Goal: Task Accomplishment & Management: Complete application form

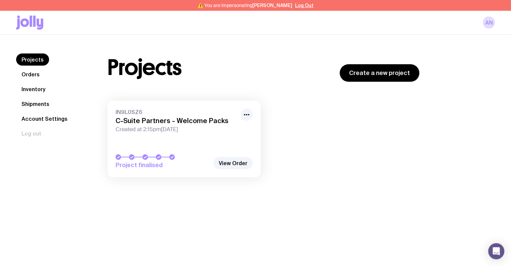
click at [33, 90] on link "Inventory" at bounding box center [33, 89] width 35 height 12
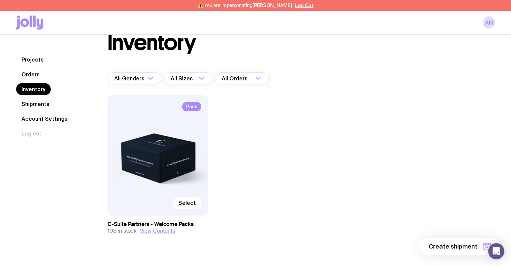
scroll to position [35, 0]
click at [184, 199] on span "Select" at bounding box center [186, 202] width 17 height 7
click at [0, 0] on input "Select" at bounding box center [0, 0] width 0 height 0
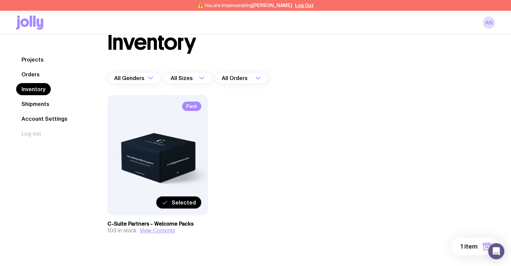
click at [184, 199] on span "Selected" at bounding box center [184, 202] width 24 height 7
click at [0, 0] on input "Selected" at bounding box center [0, 0] width 0 height 0
click at [192, 102] on span "Pack" at bounding box center [191, 106] width 19 height 9
click at [158, 227] on button "View Contents" at bounding box center [157, 230] width 35 height 7
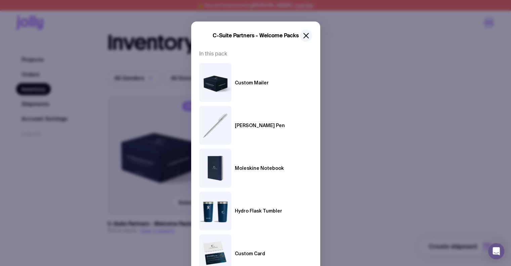
scroll to position [34, 0]
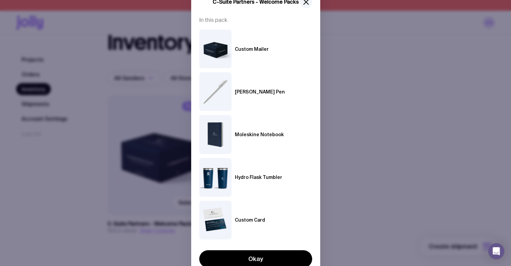
click at [388, 111] on div "C-Suite Partners - Welcome Packs In this pack Custom Mailer Kennedy Pen Moleski…" at bounding box center [255, 133] width 511 height 266
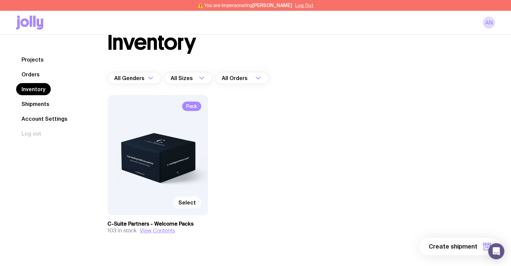
click at [303, 7] on button "Log Out" at bounding box center [304, 5] width 18 height 5
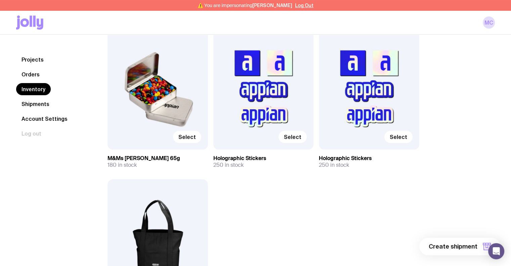
scroll to position [67, 0]
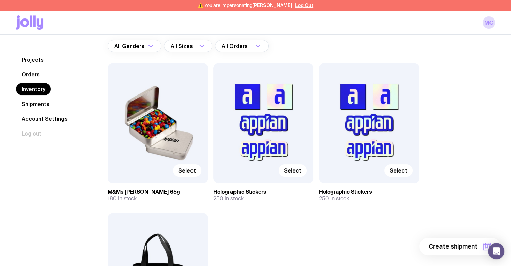
click at [40, 103] on link "Shipments" at bounding box center [35, 104] width 39 height 12
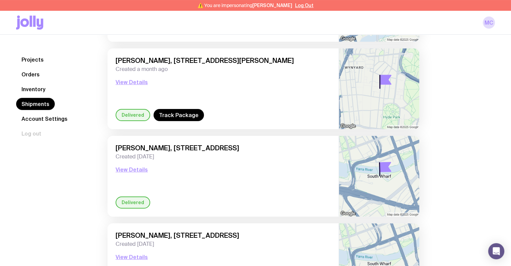
scroll to position [168, 0]
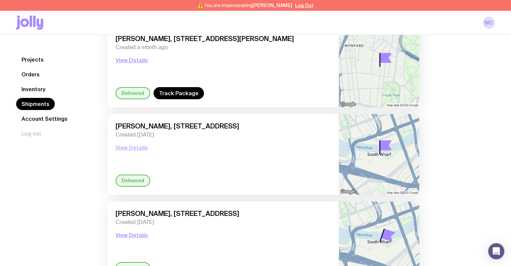
click at [134, 144] on button "View Details" at bounding box center [132, 148] width 32 height 8
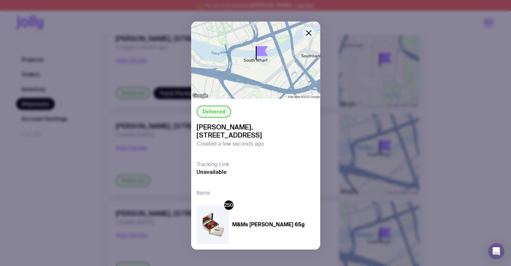
click at [307, 31] on icon "button" at bounding box center [309, 33] width 5 height 5
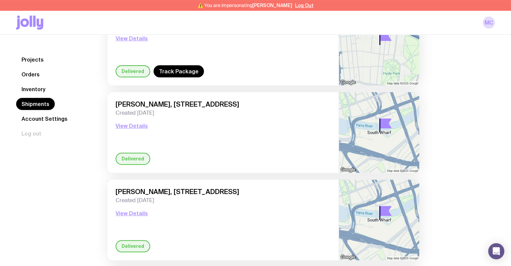
scroll to position [202, 0]
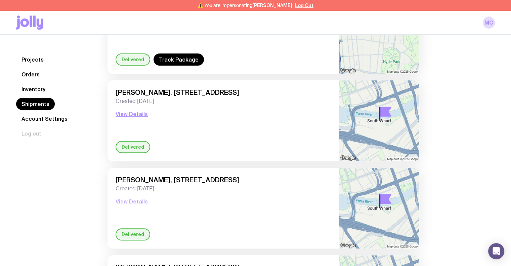
click at [140, 197] on button "View Details" at bounding box center [132, 201] width 32 height 8
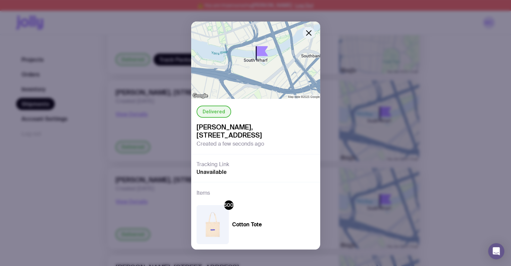
click at [310, 33] on icon "button" at bounding box center [309, 33] width 8 height 8
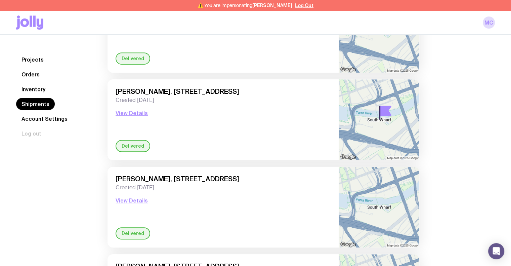
scroll to position [303, 0]
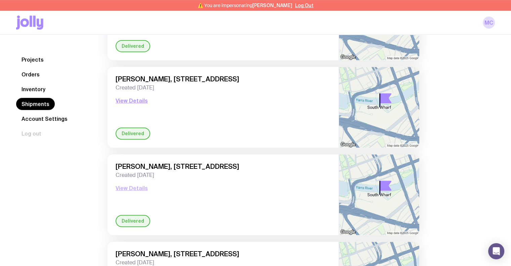
click at [134, 184] on button "View Details" at bounding box center [132, 188] width 32 height 8
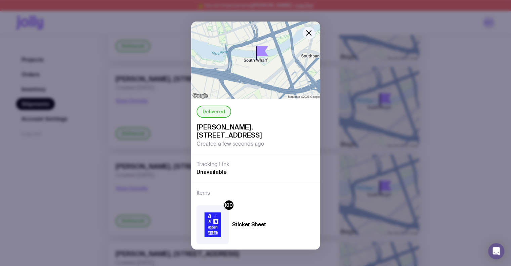
drag, startPoint x: 308, startPoint y: 33, endPoint x: 304, endPoint y: 39, distance: 7.1
click at [308, 33] on icon "button" at bounding box center [309, 33] width 8 height 8
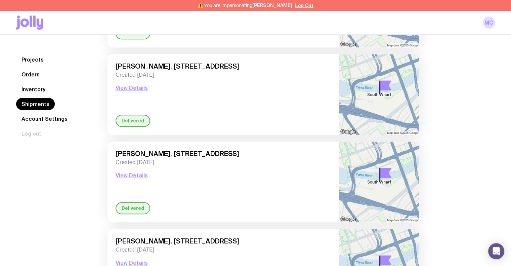
scroll to position [403, 0]
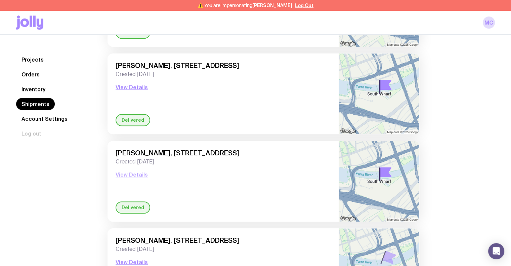
click at [142, 170] on button "View Details" at bounding box center [132, 174] width 32 height 8
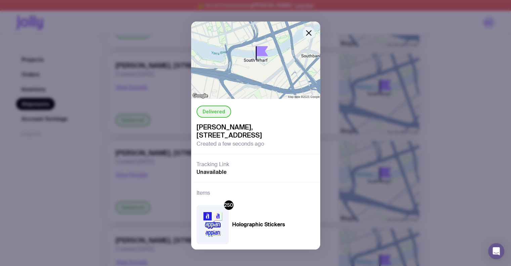
click at [307, 33] on icon "button" at bounding box center [309, 33] width 8 height 8
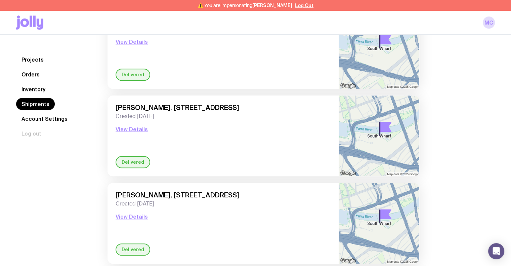
scroll to position [504, 0]
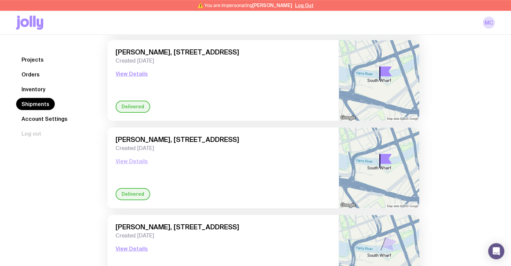
click at [141, 157] on button "View Details" at bounding box center [132, 161] width 32 height 8
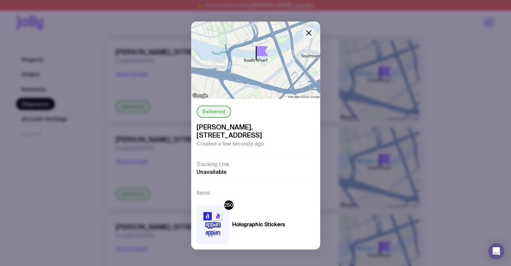
click at [309, 34] on icon "button" at bounding box center [309, 33] width 8 height 8
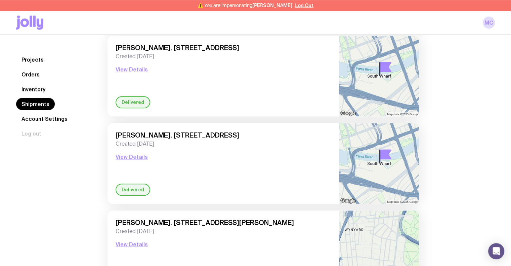
scroll to position [605, 0]
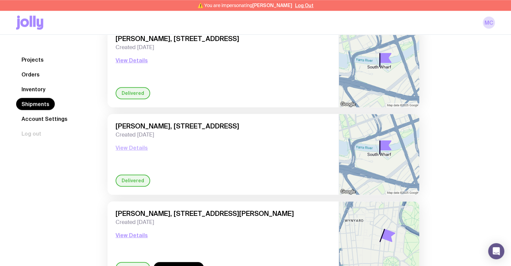
click at [138, 144] on button "View Details" at bounding box center [132, 148] width 32 height 8
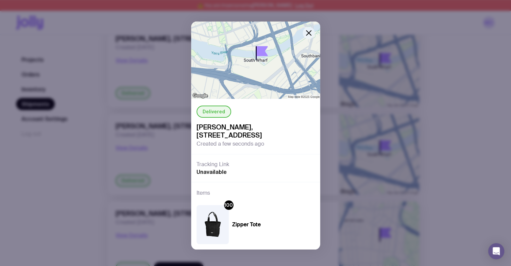
click at [309, 33] on icon "button" at bounding box center [309, 33] width 8 height 8
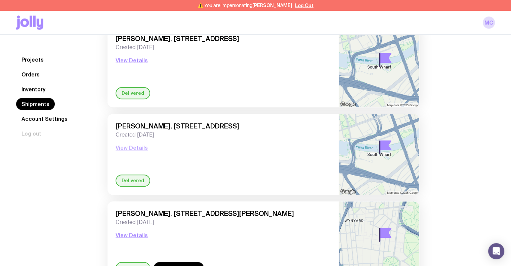
click at [135, 144] on button "View Details" at bounding box center [132, 148] width 32 height 8
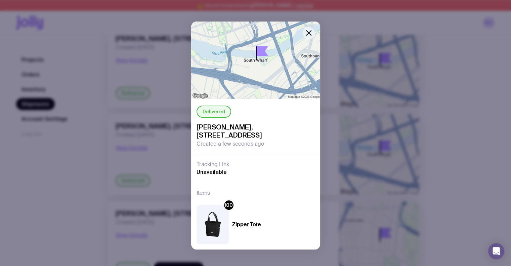
click at [307, 31] on icon "button" at bounding box center [309, 33] width 8 height 8
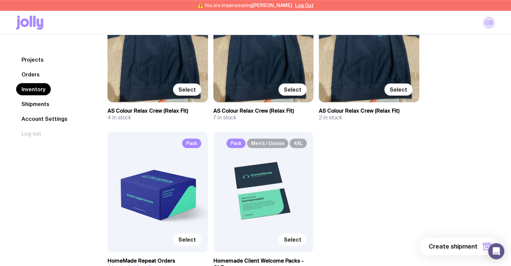
scroll to position [642, 0]
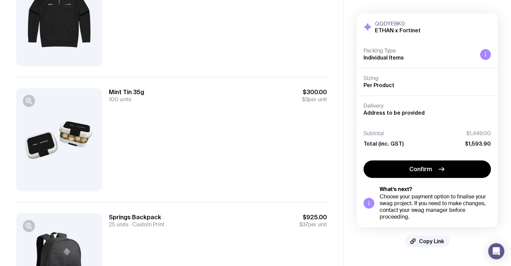
scroll to position [134, 0]
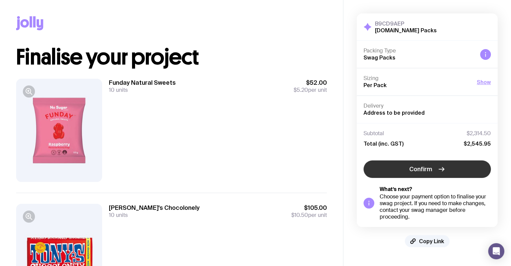
click at [411, 168] on span "Confirm" at bounding box center [420, 169] width 23 height 8
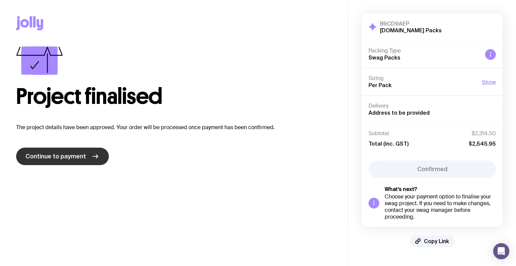
click at [49, 156] on span "Continue to payment" at bounding box center [56, 156] width 61 height 8
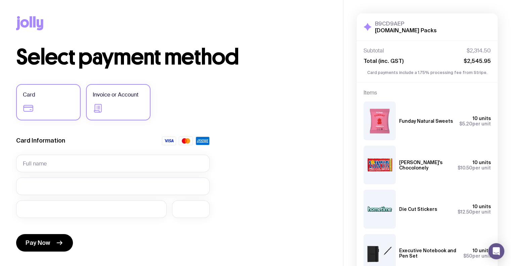
click at [104, 110] on label "Invoice or Account" at bounding box center [118, 102] width 65 height 36
click at [0, 0] on input "Invoice or Account" at bounding box center [0, 0] width 0 height 0
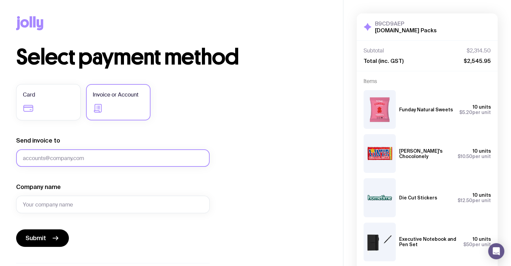
click at [57, 155] on input "Send invoice to" at bounding box center [113, 157] width 194 height 17
type input "c"
type input "conor@sendjolly.com.au"
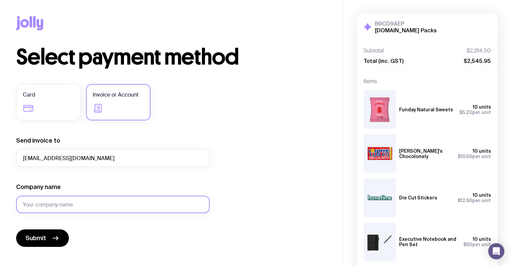
click at [58, 200] on input "Company name" at bounding box center [113, 204] width 194 height 17
type input "Hometime.io"
click at [41, 241] on span "Submit" at bounding box center [36, 238] width 21 height 8
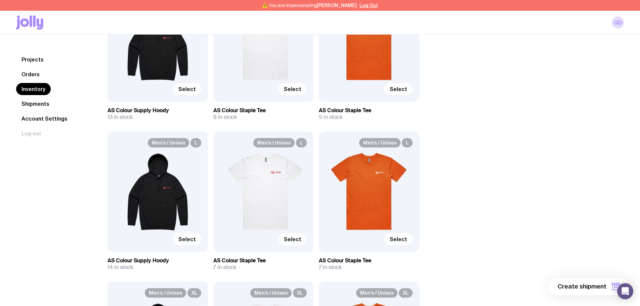
scroll to position [437, 0]
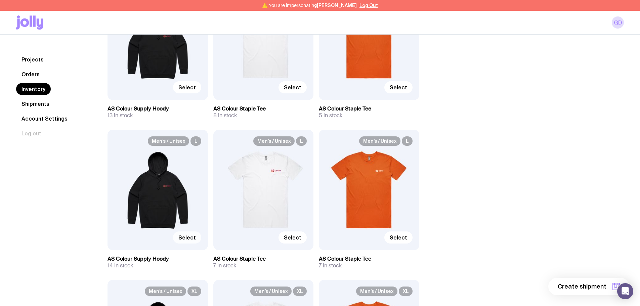
click at [186, 237] on span "Select" at bounding box center [186, 237] width 17 height 7
click at [0, 0] on input "Select" at bounding box center [0, 0] width 0 height 0
click at [286, 237] on span "Select" at bounding box center [292, 237] width 17 height 7
click at [0, 0] on input "Select" at bounding box center [0, 0] width 0 height 0
click at [397, 237] on span "Select" at bounding box center [398, 237] width 17 height 7
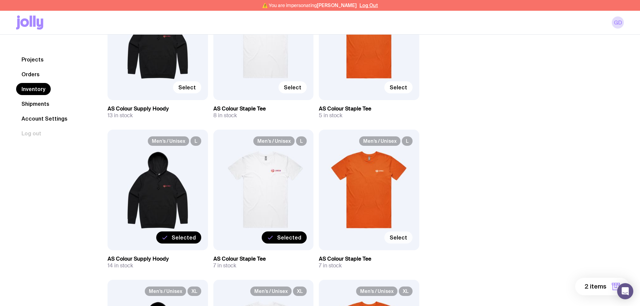
click at [0, 0] on input "Select" at bounding box center [0, 0] width 0 height 0
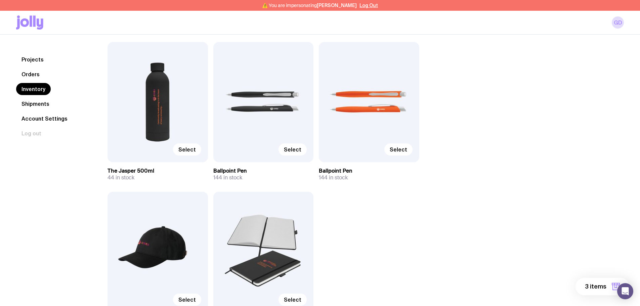
scroll to position [874, 0]
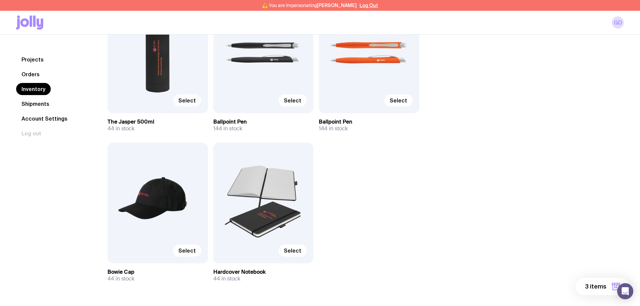
click at [188, 102] on span "Select" at bounding box center [186, 100] width 17 height 7
click at [0, 0] on input "Select" at bounding box center [0, 0] width 0 height 0
drag, startPoint x: 288, startPoint y: 102, endPoint x: 318, endPoint y: 102, distance: 29.9
click at [288, 102] on span "Select" at bounding box center [292, 100] width 17 height 7
click at [0, 0] on input "Select" at bounding box center [0, 0] width 0 height 0
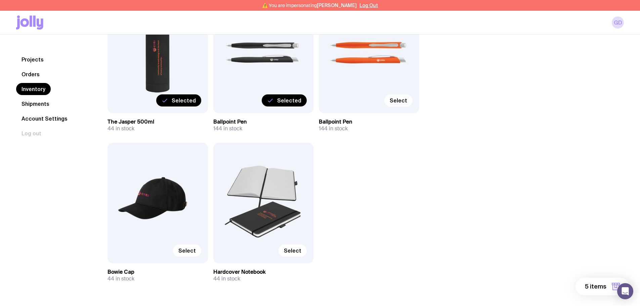
click at [395, 100] on span "Select" at bounding box center [398, 100] width 17 height 7
click at [0, 0] on input "Select" at bounding box center [0, 0] width 0 height 0
click at [187, 250] on span "Select" at bounding box center [186, 250] width 17 height 7
click at [0, 0] on input "Select" at bounding box center [0, 0] width 0 height 0
click at [296, 249] on span "Select" at bounding box center [292, 250] width 17 height 7
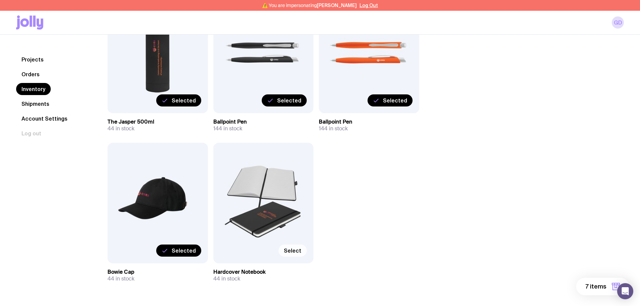
click at [0, 0] on input "Select" at bounding box center [0, 0] width 0 height 0
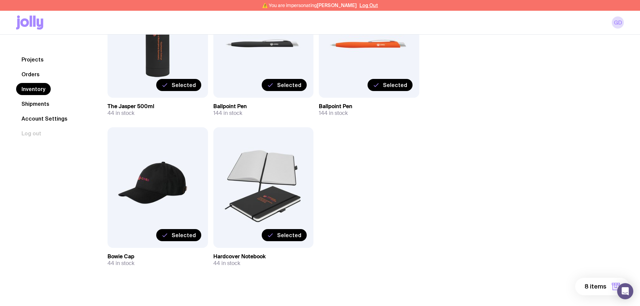
scroll to position [896, 0]
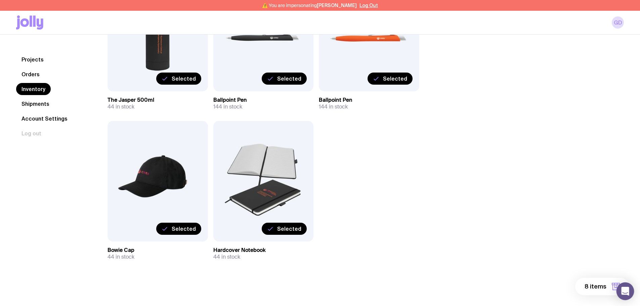
click at [619, 288] on div "Open Intercom Messenger" at bounding box center [626, 292] width 18 height 18
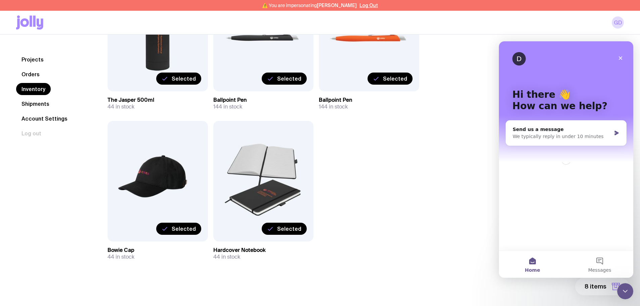
scroll to position [0, 0]
click at [624, 290] on icon "Close Intercom Messenger" at bounding box center [624, 290] width 5 height 3
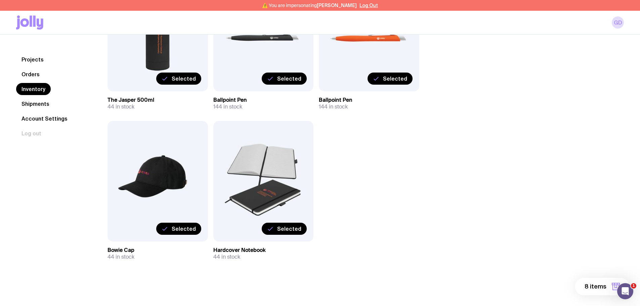
click at [597, 286] on span "8 items" at bounding box center [596, 287] width 22 height 8
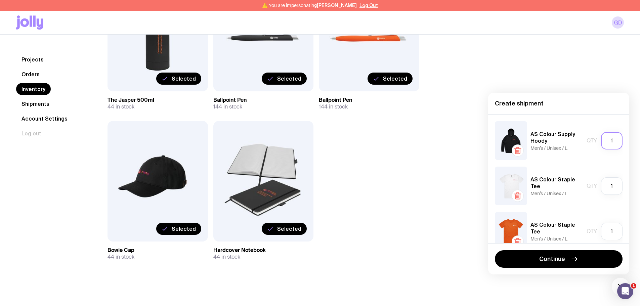
drag, startPoint x: 609, startPoint y: 140, endPoint x: 604, endPoint y: 140, distance: 4.7
click at [604, 140] on input "1" at bounding box center [612, 140] width 22 height 17
type input "2"
drag, startPoint x: 613, startPoint y: 184, endPoint x: 606, endPoint y: 186, distance: 7.0
click at [606, 186] on input "1" at bounding box center [612, 185] width 22 height 17
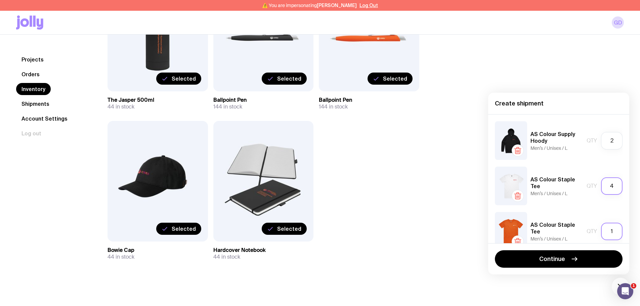
type input "4"
drag, startPoint x: 610, startPoint y: 230, endPoint x: 602, endPoint y: 230, distance: 8.7
click at [602, 230] on input "1" at bounding box center [612, 231] width 22 height 17
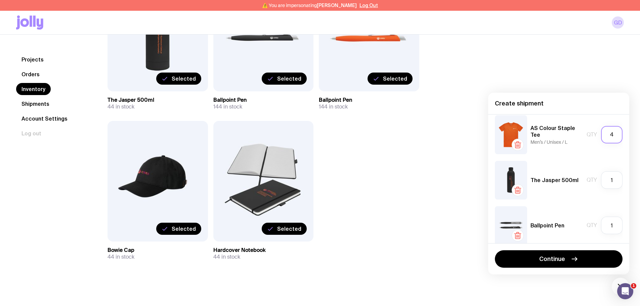
scroll to position [101, 0]
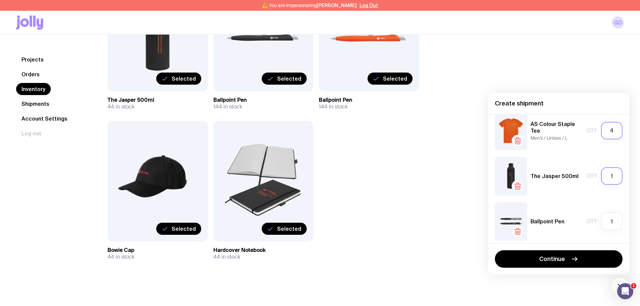
type input "4"
drag, startPoint x: 611, startPoint y: 177, endPoint x: 604, endPoint y: 178, distance: 6.5
click at [604, 178] on input "1" at bounding box center [612, 175] width 22 height 17
type input "1"
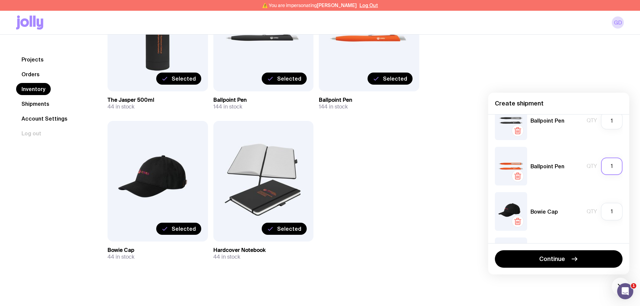
scroll to position [168, 0]
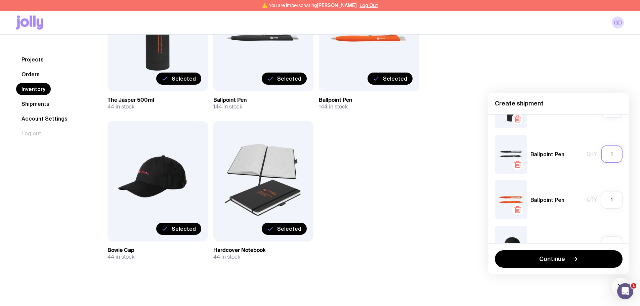
drag, startPoint x: 612, startPoint y: 157, endPoint x: 597, endPoint y: 157, distance: 15.1
click at [601, 157] on input "1" at bounding box center [612, 154] width 22 height 17
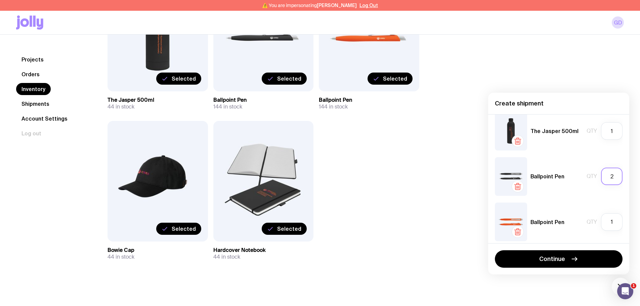
scroll to position [134, 0]
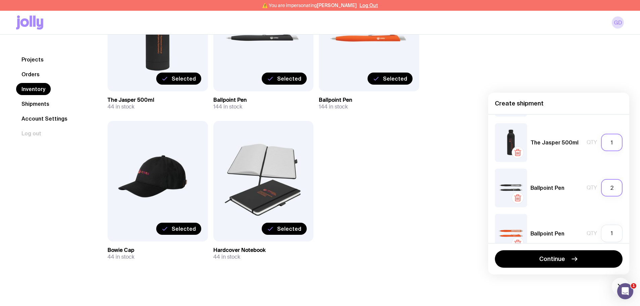
type input "2"
click at [595, 143] on div "Qty 1" at bounding box center [605, 142] width 36 height 17
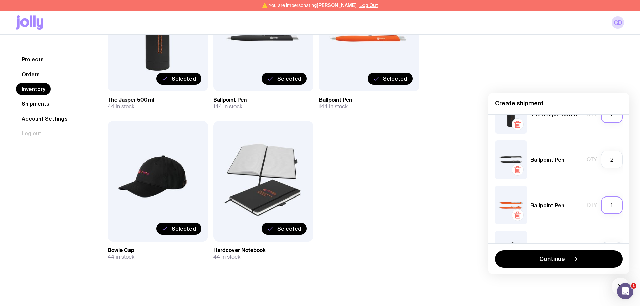
scroll to position [202, 0]
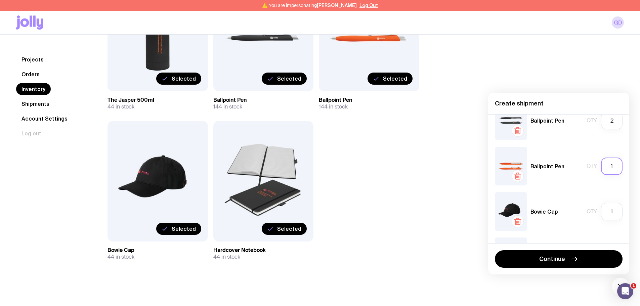
type input "2"
drag, startPoint x: 613, startPoint y: 168, endPoint x: 600, endPoint y: 169, distance: 12.8
click at [601, 169] on input "1" at bounding box center [612, 166] width 22 height 17
type input "2"
drag, startPoint x: 610, startPoint y: 209, endPoint x: 597, endPoint y: 210, distance: 13.1
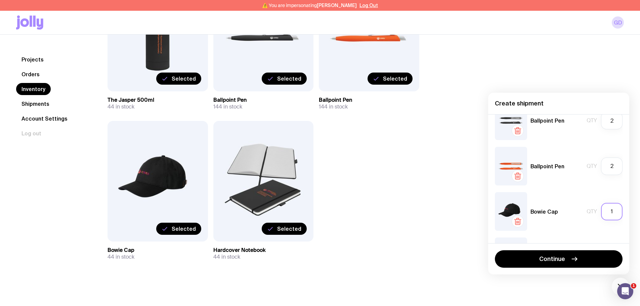
click at [601, 210] on input "1" at bounding box center [612, 211] width 22 height 17
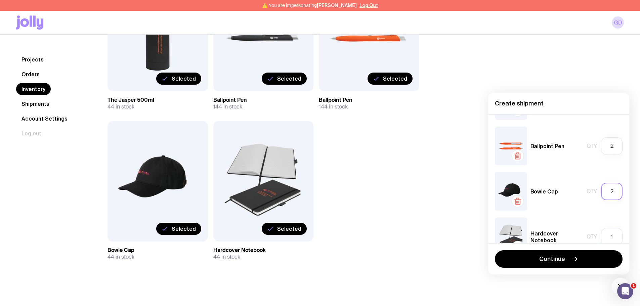
scroll to position [242, 0]
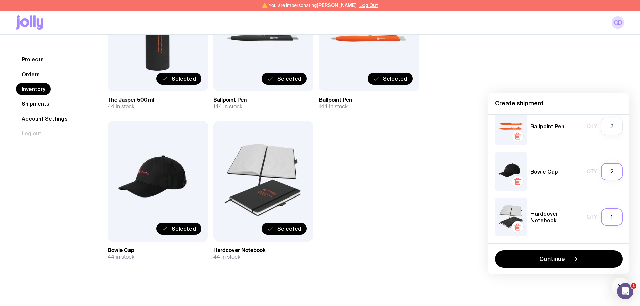
type input "2"
click at [608, 214] on input "1" at bounding box center [612, 216] width 22 height 17
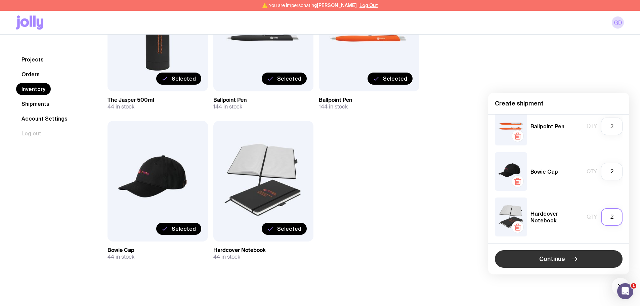
type input "2"
click at [593, 255] on button "Continue" at bounding box center [559, 258] width 128 height 17
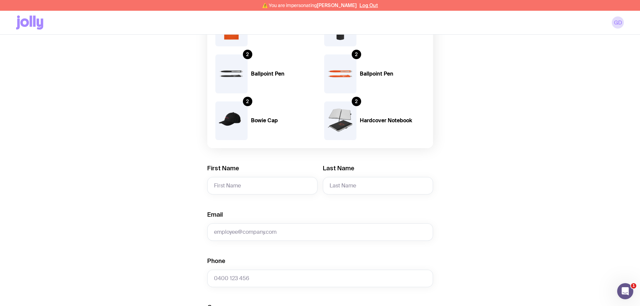
scroll to position [168, 0]
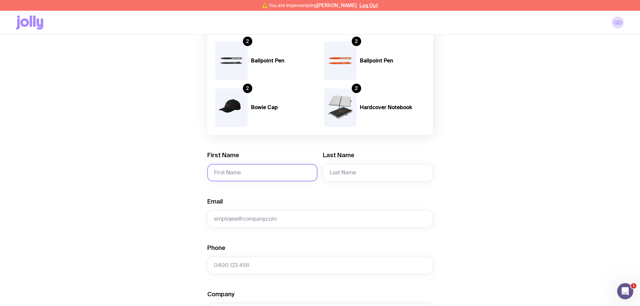
click at [261, 176] on input "First Name" at bounding box center [262, 172] width 110 height 17
type input "Geraint"
type input "Davies"
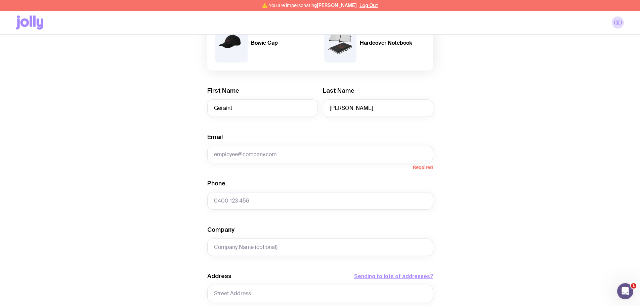
scroll to position [235, 0]
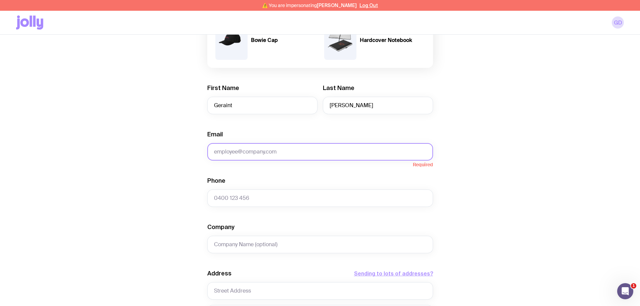
click at [262, 157] on input "Email" at bounding box center [320, 151] width 226 height 17
paste input "Geraint@cmto.org.au"
type input "Geraint@cmto.org.au"
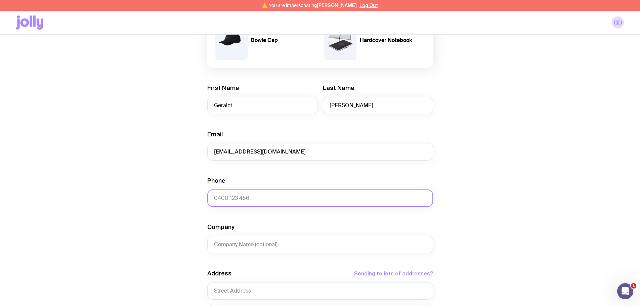
click at [247, 195] on input "Phone" at bounding box center [320, 198] width 226 height 17
click at [264, 199] on input "Phone" at bounding box center [320, 198] width 226 height 17
paste input "0424 294 692"
type input "0424 294 692"
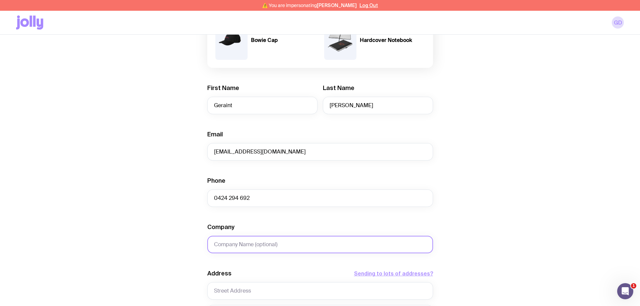
click at [274, 245] on input "Company" at bounding box center [320, 244] width 226 height 17
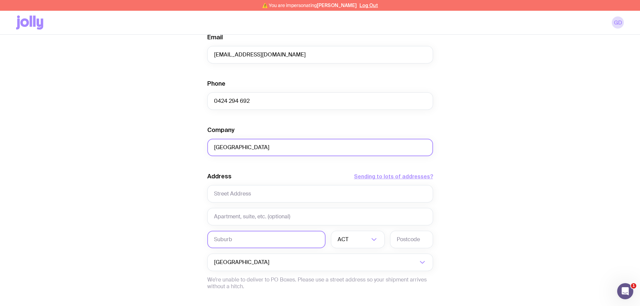
scroll to position [336, 0]
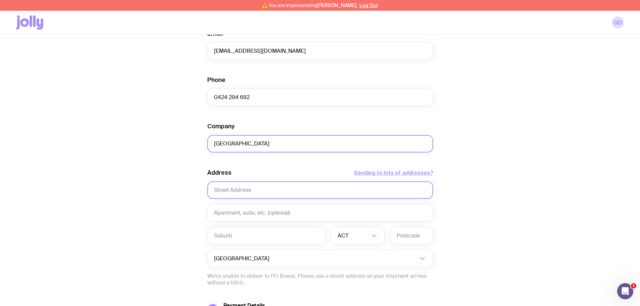
type input "QT Hotel Surfers Paradise"
click at [261, 186] on input "text" at bounding box center [320, 190] width 226 height 17
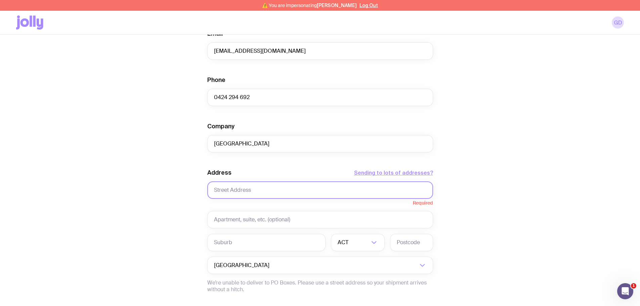
click at [235, 190] on input "text" at bounding box center [320, 190] width 226 height 17
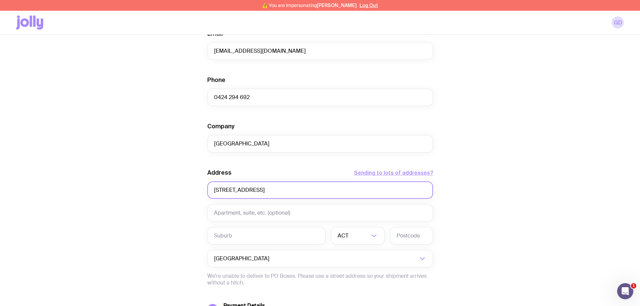
type input "7 Staghorn Avenue"
type input "Surfers Paradise"
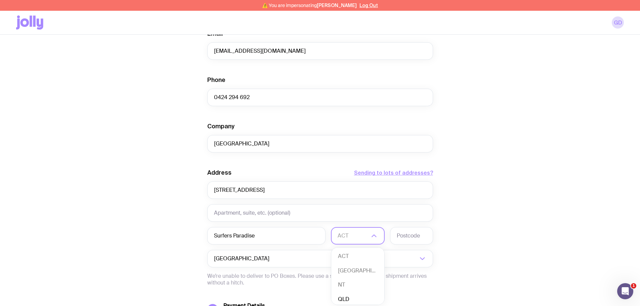
scroll to position [2, 0]
click at [340, 294] on li "QLD" at bounding box center [357, 298] width 53 height 14
click at [412, 237] on input "text" at bounding box center [411, 235] width 43 height 17
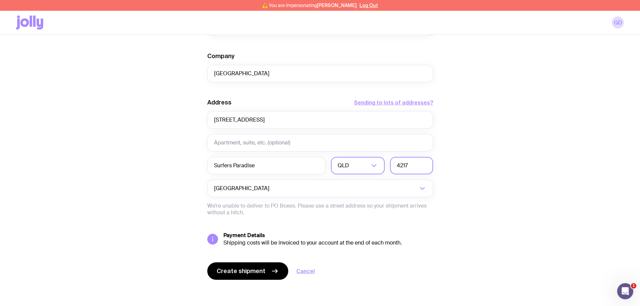
scroll to position [407, 0]
type input "4217"
click at [265, 268] on button "Create shipment" at bounding box center [247, 270] width 81 height 17
